Goal: Information Seeking & Learning: Understand process/instructions

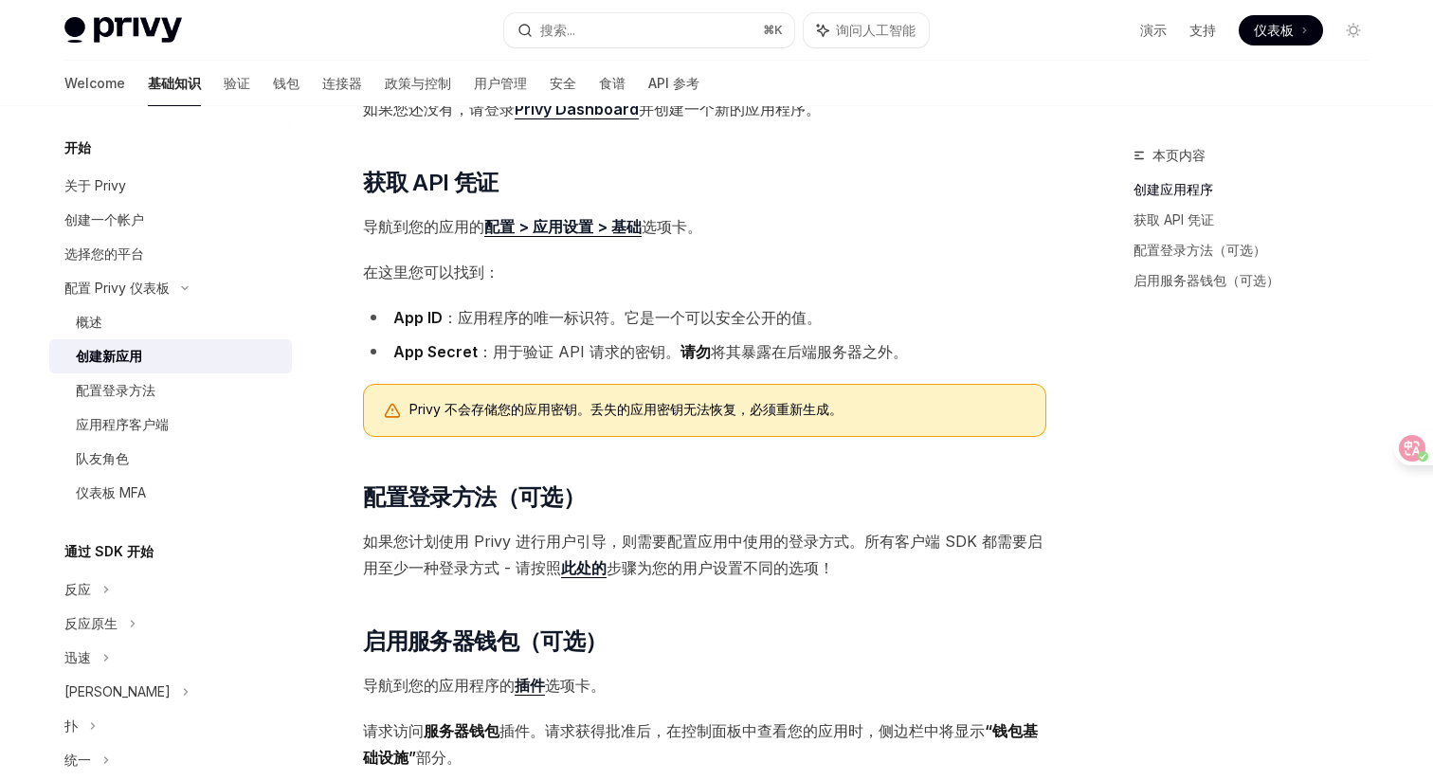
scroll to position [230, 0]
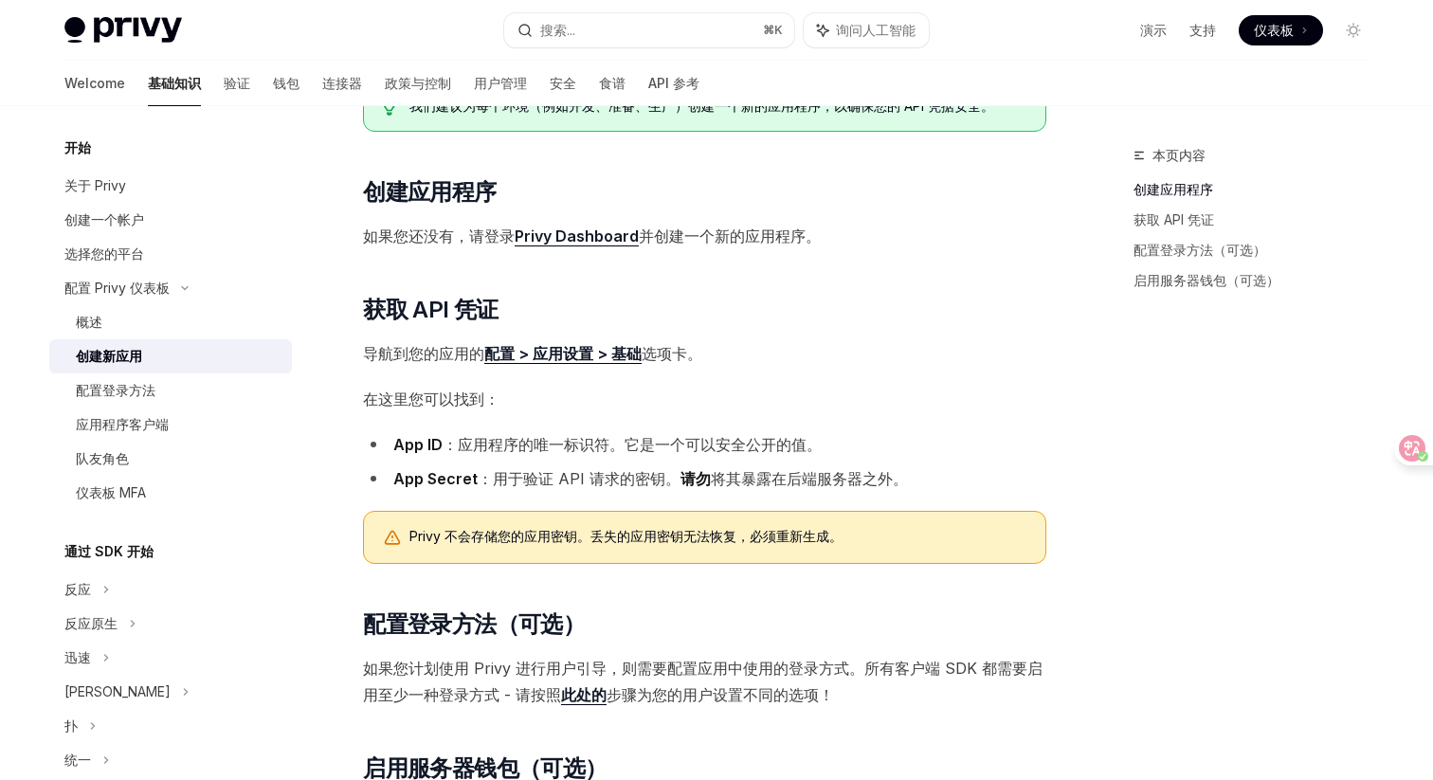
click at [799, 418] on div "在使用任何 Privy SDK 之前，您需要在 Privy 仪表盘中创建一个新应用。这将为您提供一个 应用 ID 和 应用密钥 ，您将使用它们通过 Privy…" at bounding box center [704, 453] width 683 height 889
click at [815, 301] on h2 "​ 获取 API 凭证" at bounding box center [704, 310] width 683 height 30
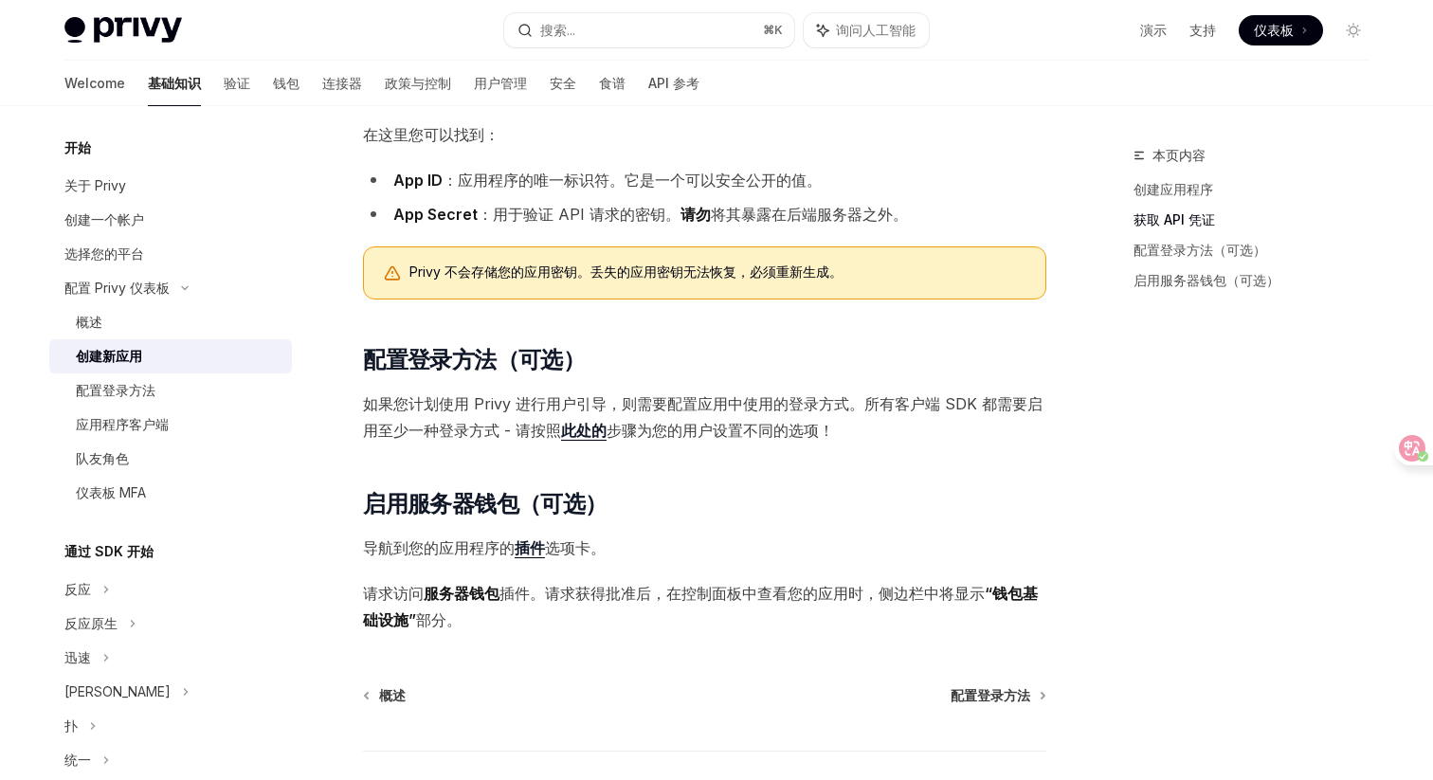
scroll to position [621, 0]
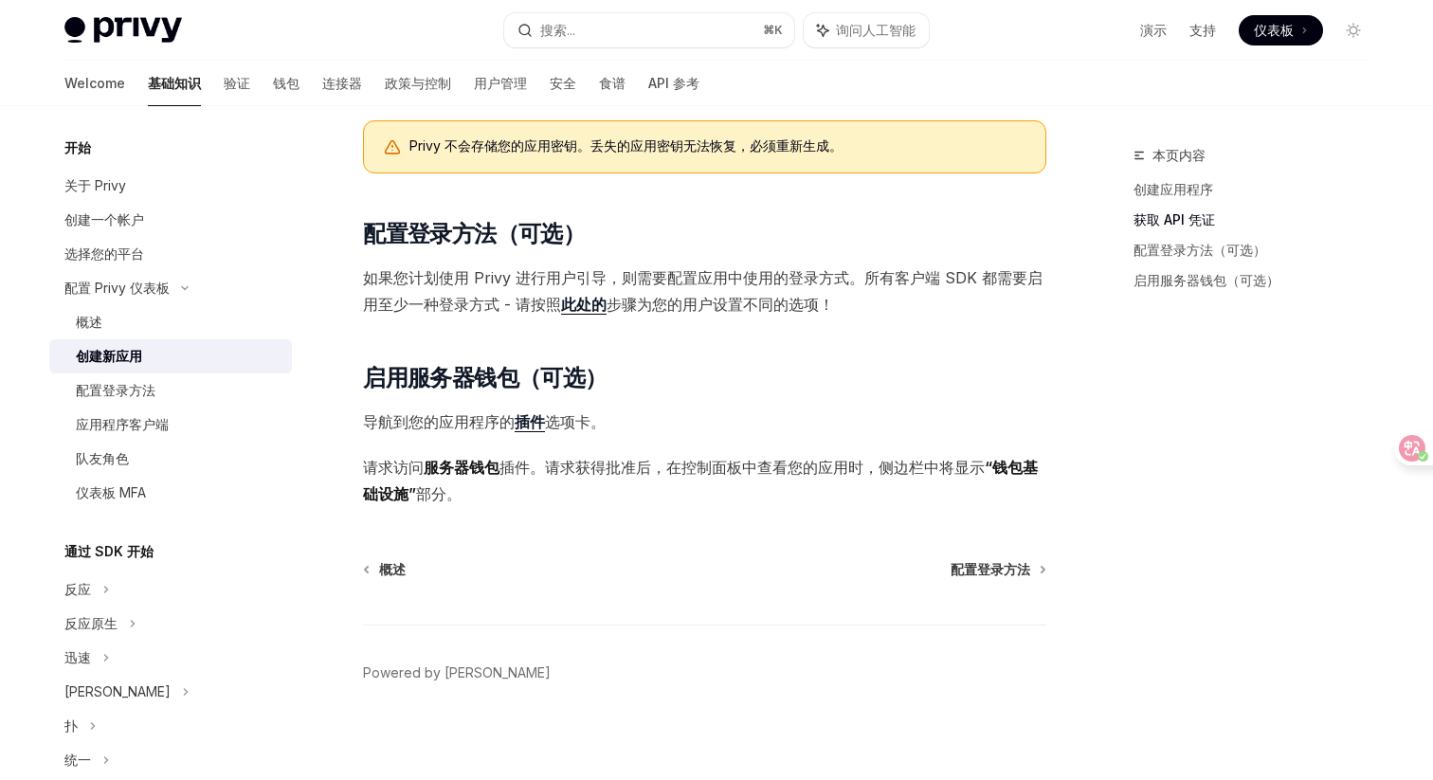
click at [599, 309] on link "此处的" at bounding box center [584, 305] width 46 height 20
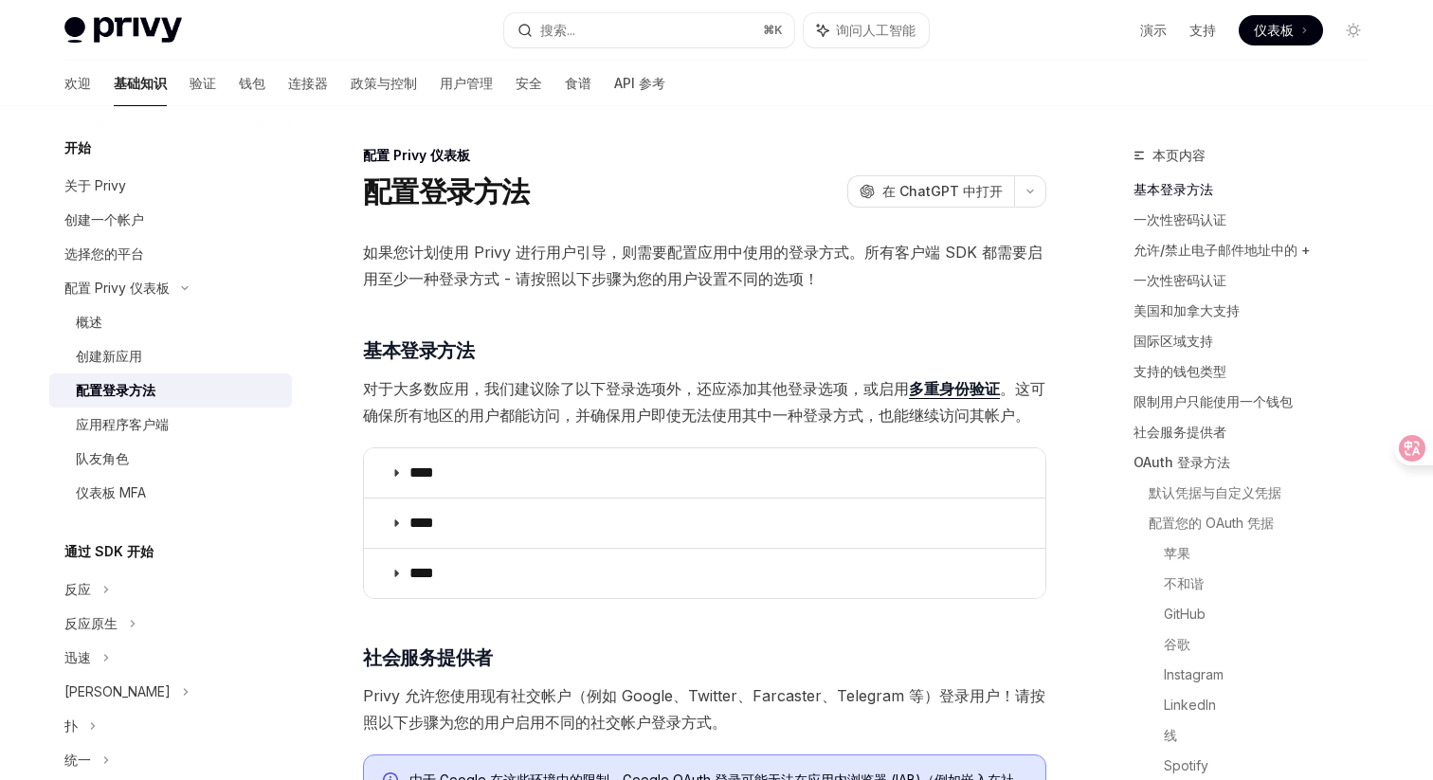
click at [845, 345] on h3 "​ 基本登录方法" at bounding box center [704, 350] width 683 height 27
